Goal: Task Accomplishment & Management: Manage account settings

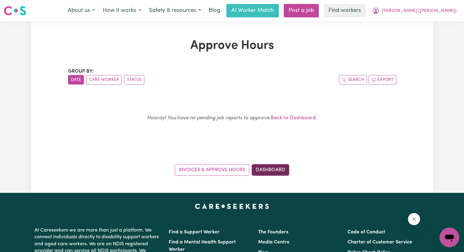
click at [275, 166] on link "Dashboard" at bounding box center [271, 170] width 38 height 12
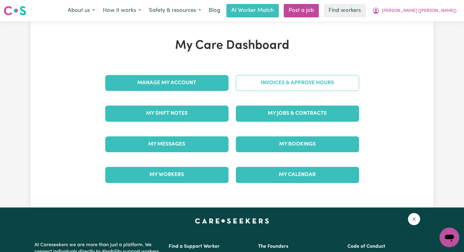
click at [275, 82] on link "Invoices & Approve Hours" at bounding box center [297, 83] width 123 height 16
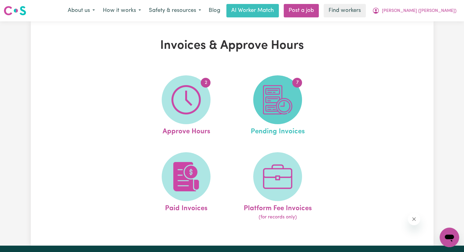
click at [275, 93] on img at bounding box center [277, 99] width 29 height 29
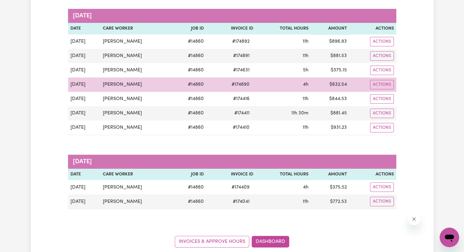
scroll to position [92, 0]
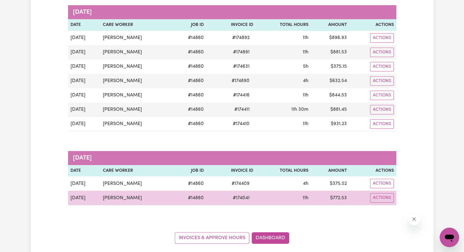
click at [243, 197] on span "# 174041" at bounding box center [241, 197] width 24 height 7
copy span "174041"
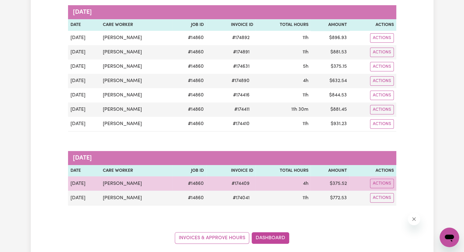
click at [242, 180] on span "# 174409" at bounding box center [240, 183] width 25 height 7
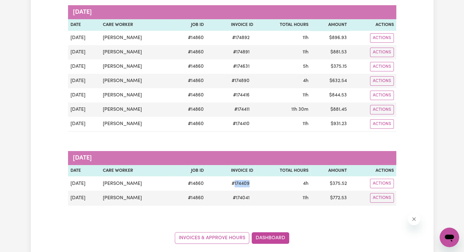
copy span "174409"
